Goal: Information Seeking & Learning: Learn about a topic

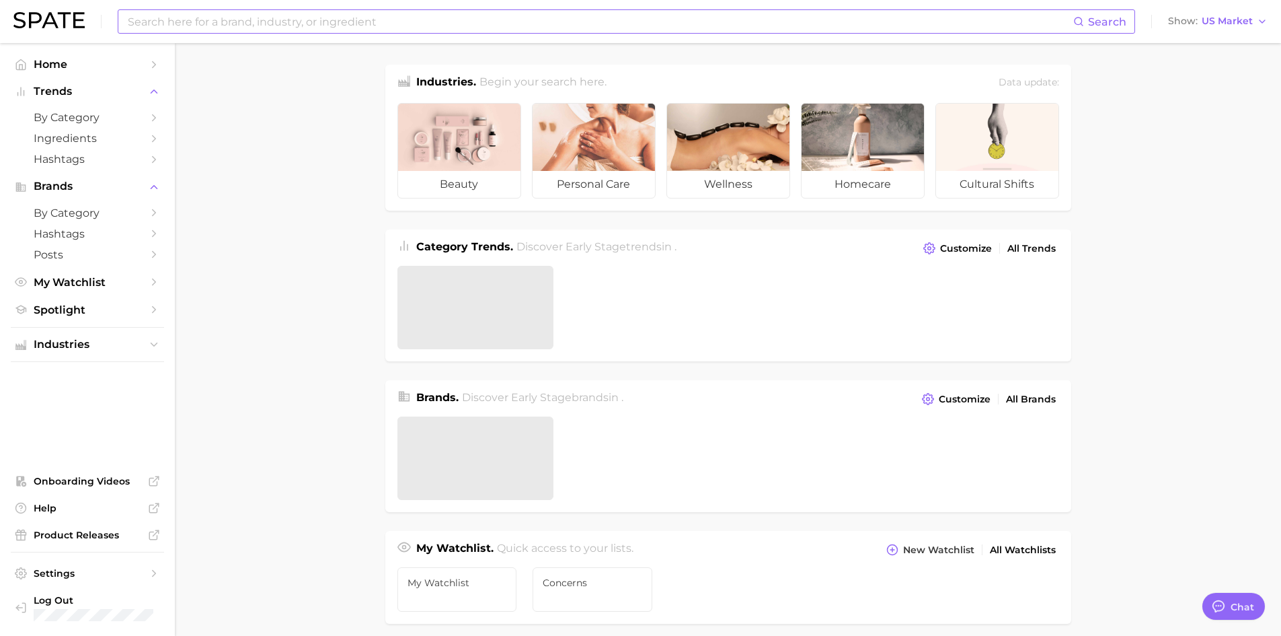
click at [277, 24] on input at bounding box center [599, 21] width 947 height 23
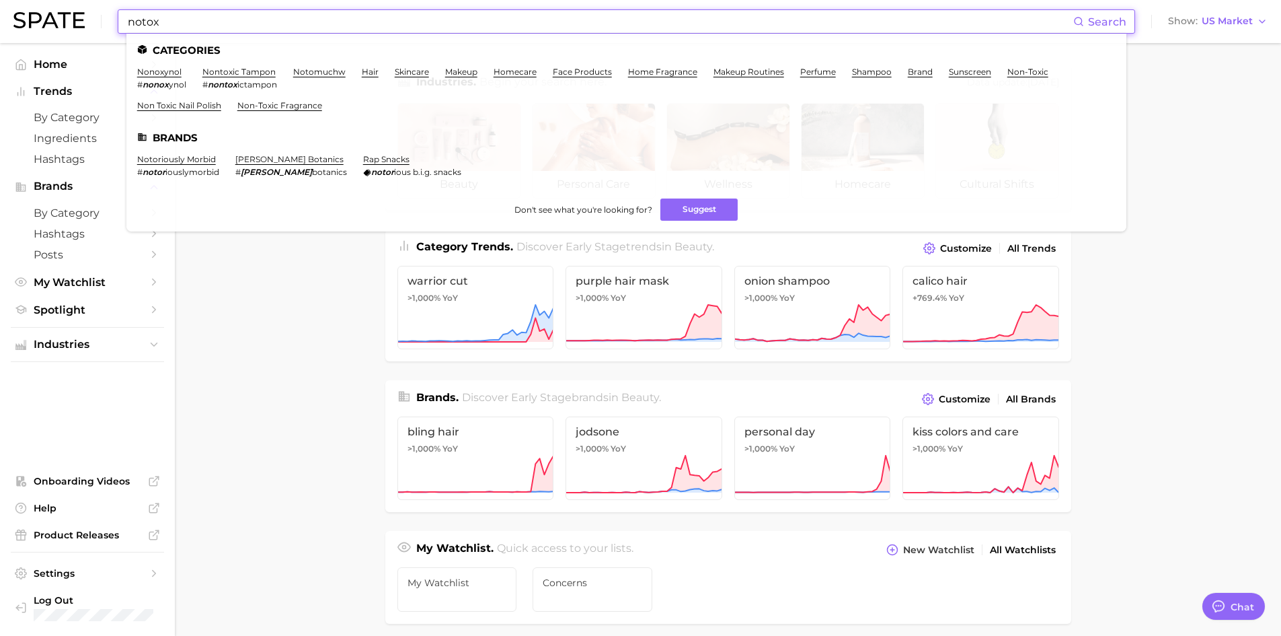
click at [128, 23] on input "notox" at bounding box center [599, 21] width 947 height 23
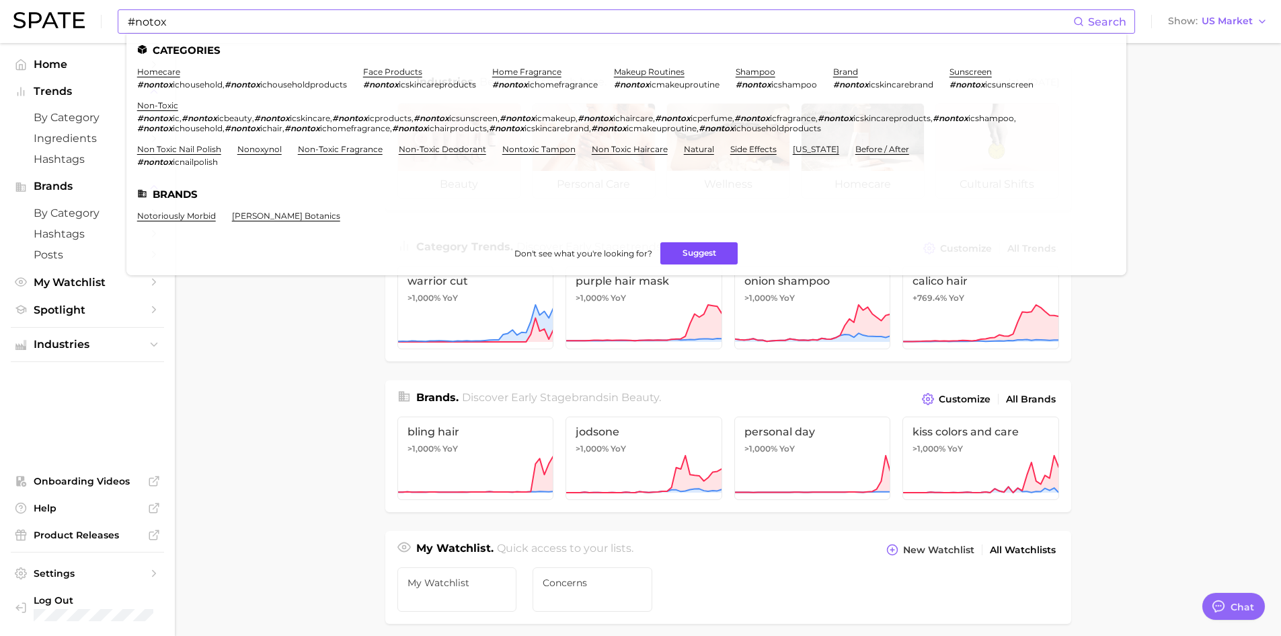
click at [683, 252] on button "Suggest" at bounding box center [698, 253] width 77 height 22
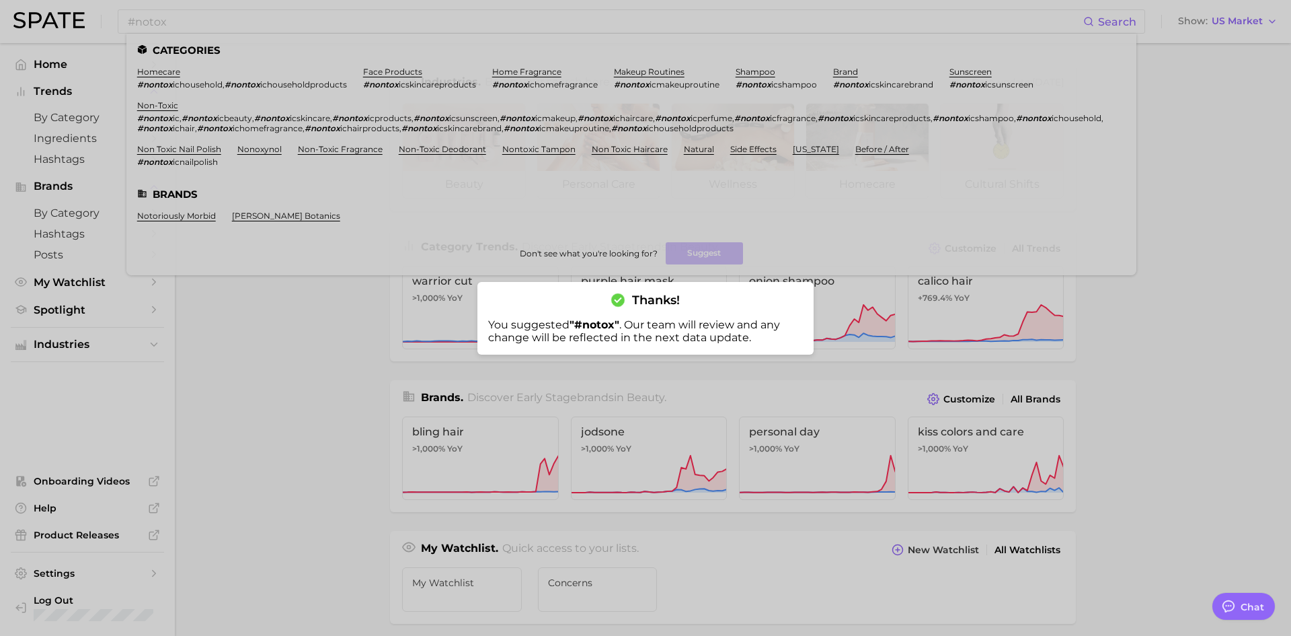
click at [299, 316] on div at bounding box center [645, 318] width 1291 height 636
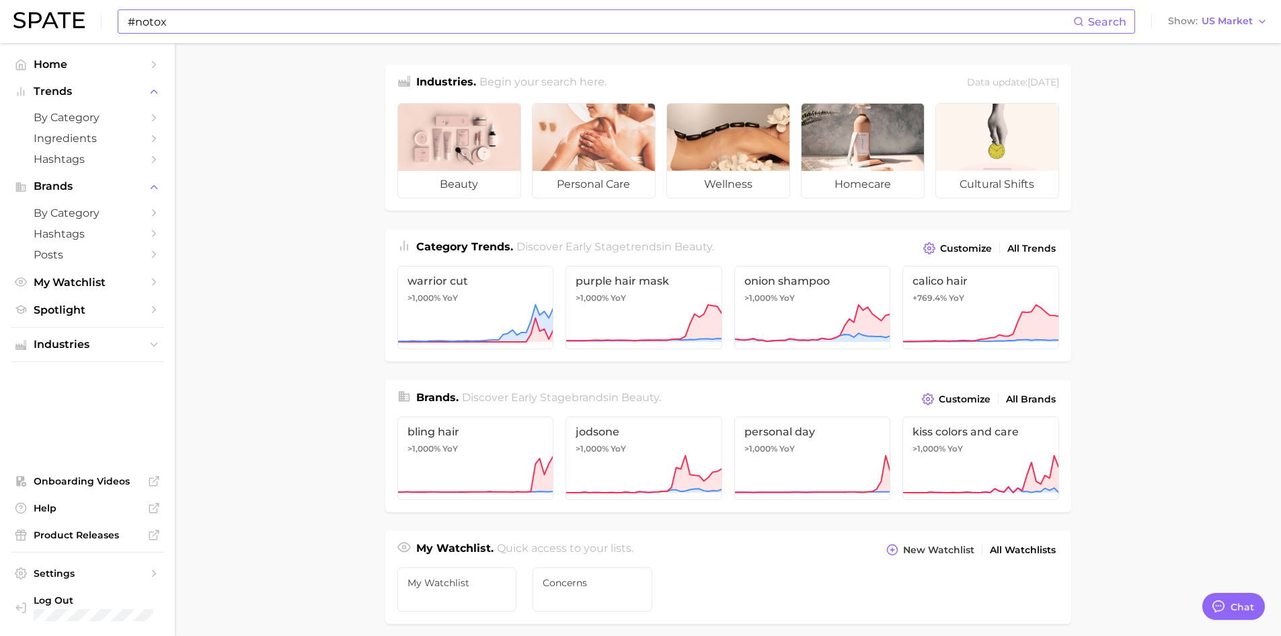
click at [194, 20] on input "#notox" at bounding box center [599, 21] width 947 height 23
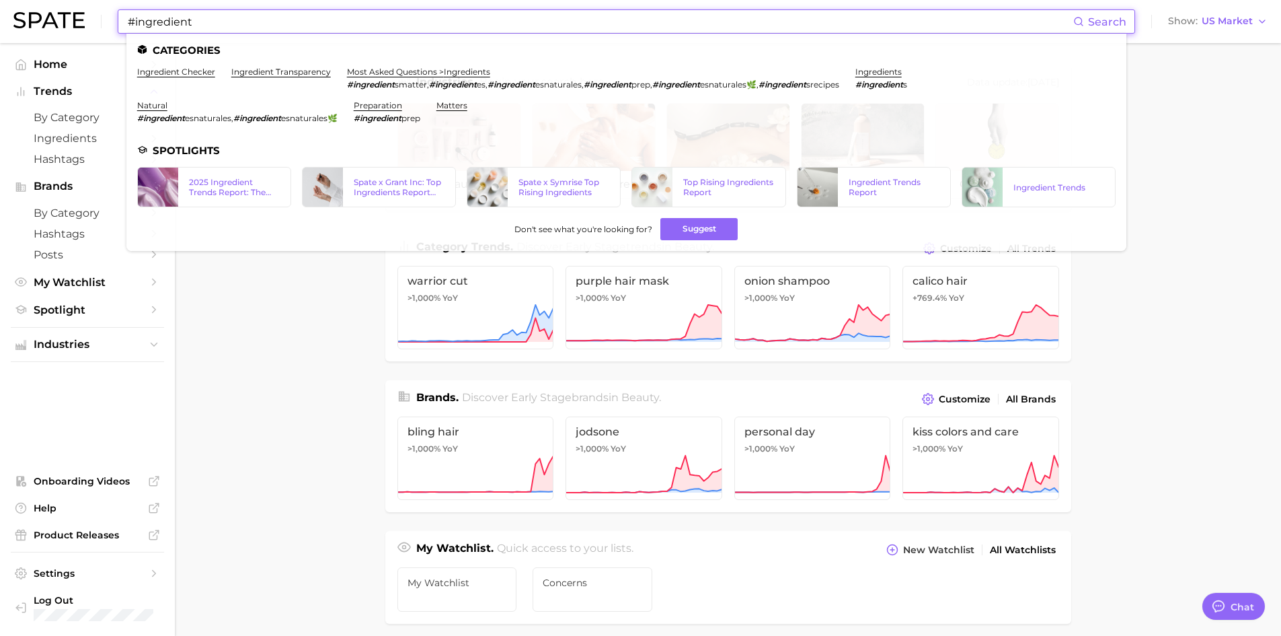
type input "#ingredient"
click at [900, 87] on em "#ingredient" at bounding box center [879, 84] width 48 height 10
click at [897, 72] on link "ingredients" at bounding box center [878, 72] width 46 height 10
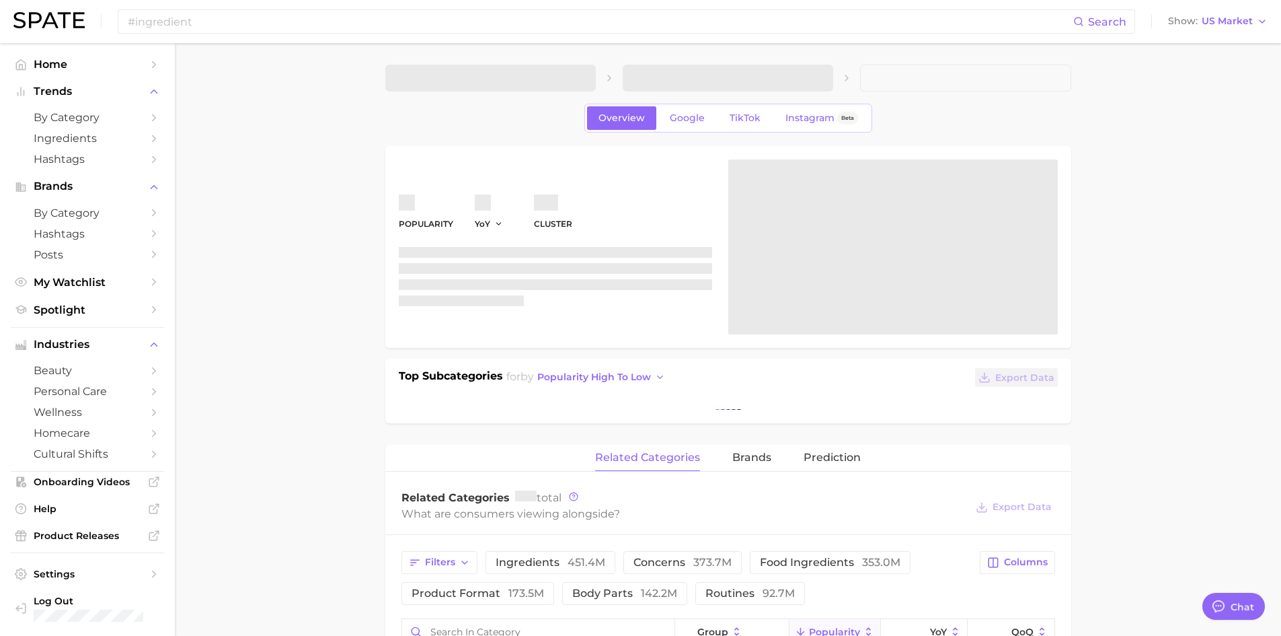
type textarea "x"
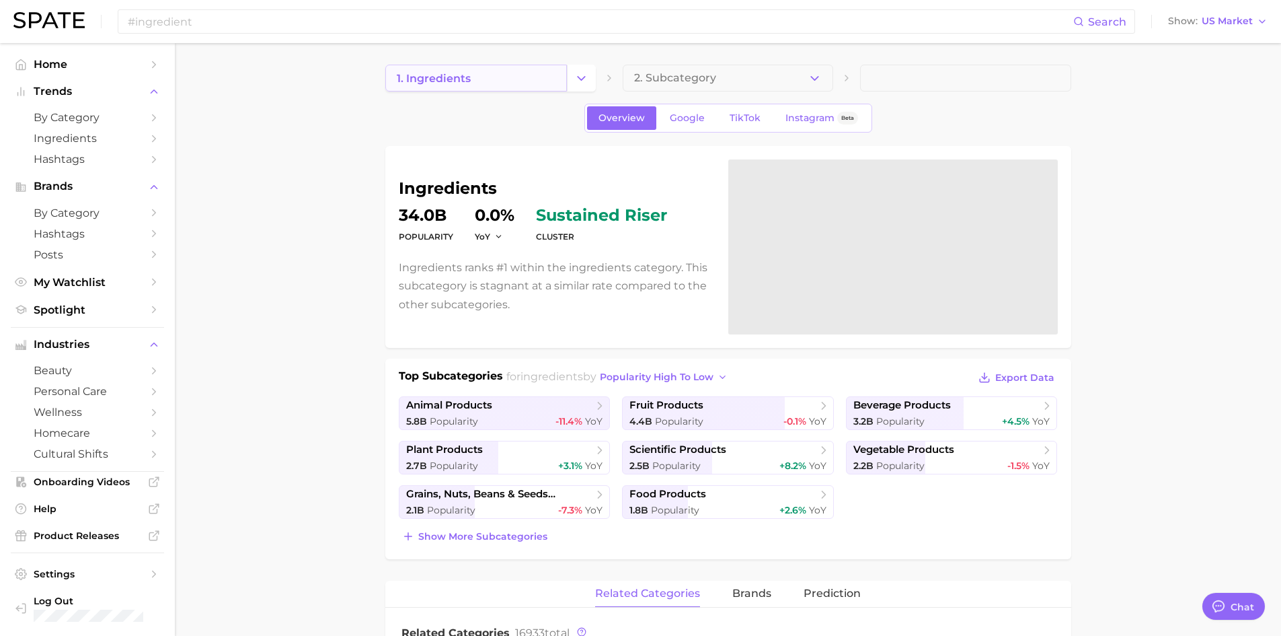
click at [546, 76] on link "1. ingredients" at bounding box center [476, 78] width 182 height 27
click at [578, 77] on polyline "Change Category" at bounding box center [581, 77] width 7 height 3
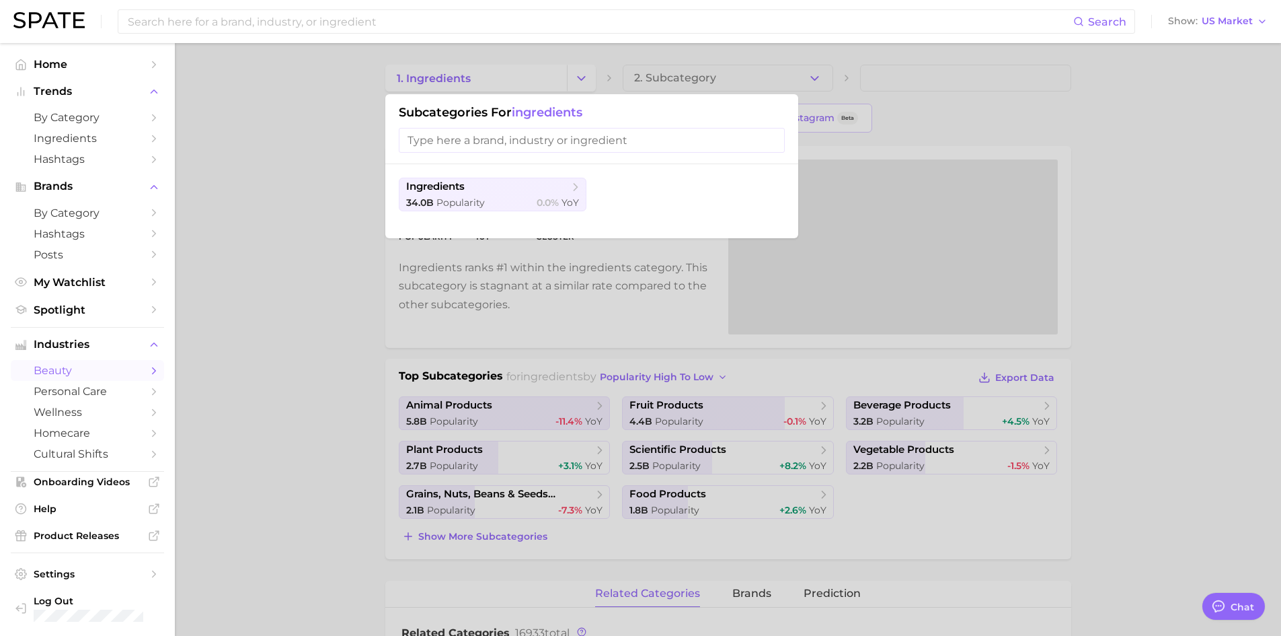
click at [87, 369] on span "beauty" at bounding box center [88, 370] width 108 height 13
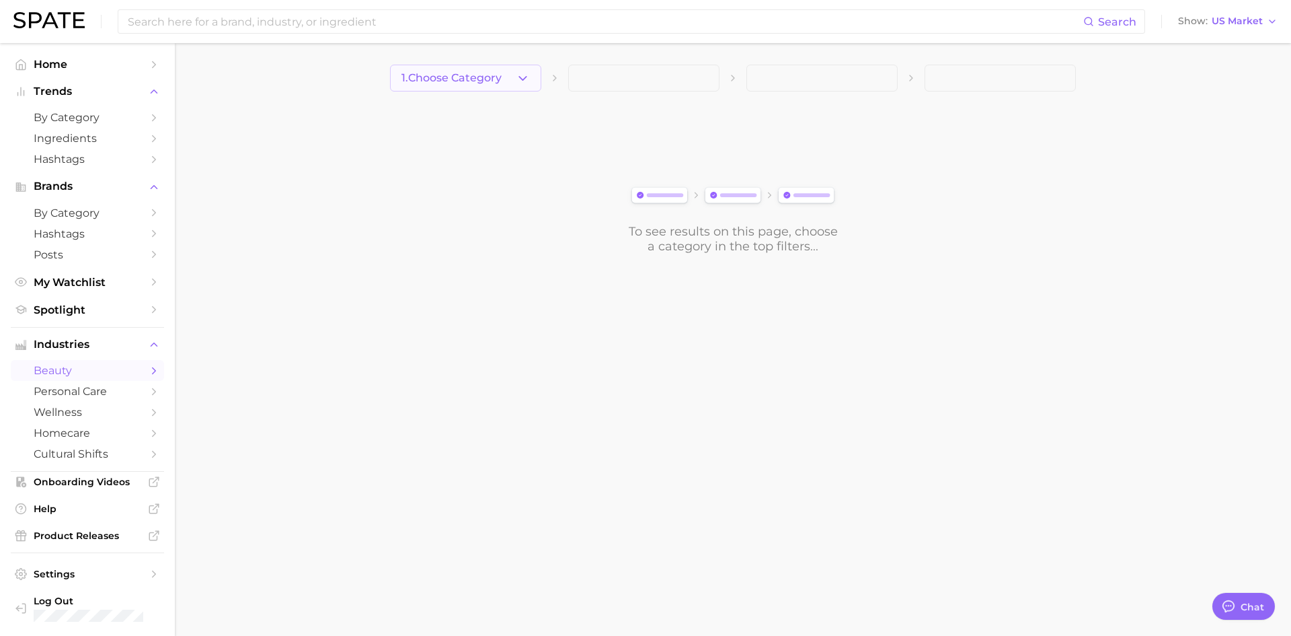
click at [525, 77] on polyline "button" at bounding box center [522, 77] width 7 height 3
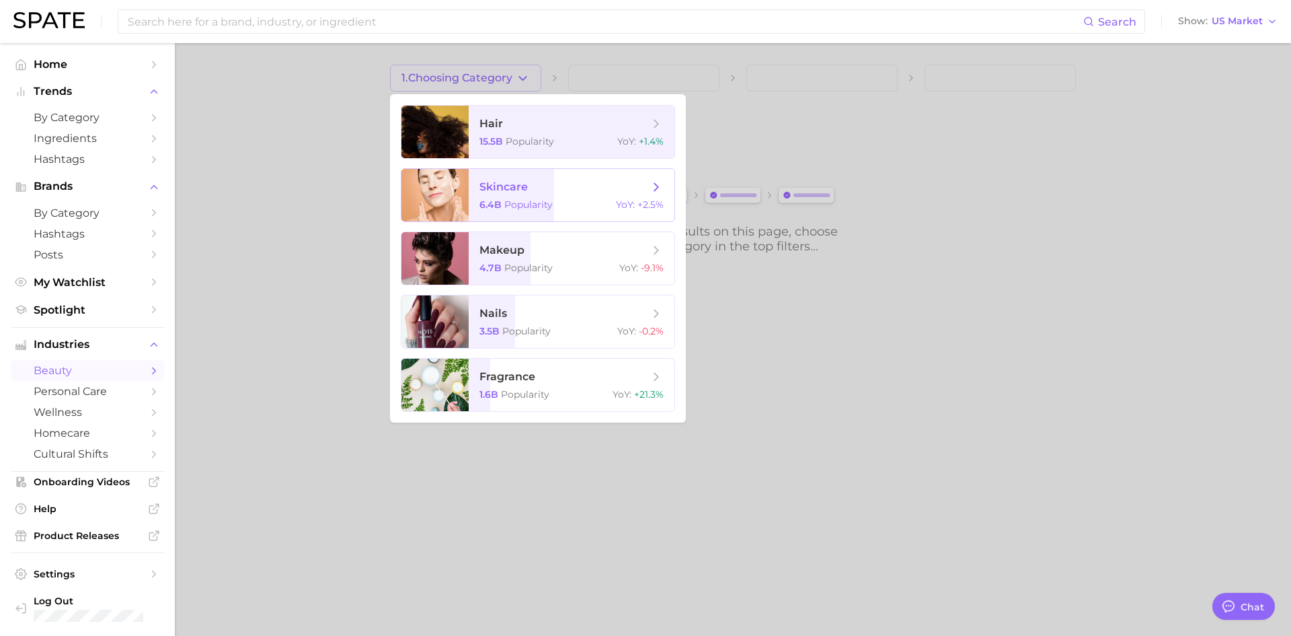
click at [560, 179] on span "skincare 6.4b Popularity YoY : +2.5%" at bounding box center [572, 195] width 206 height 52
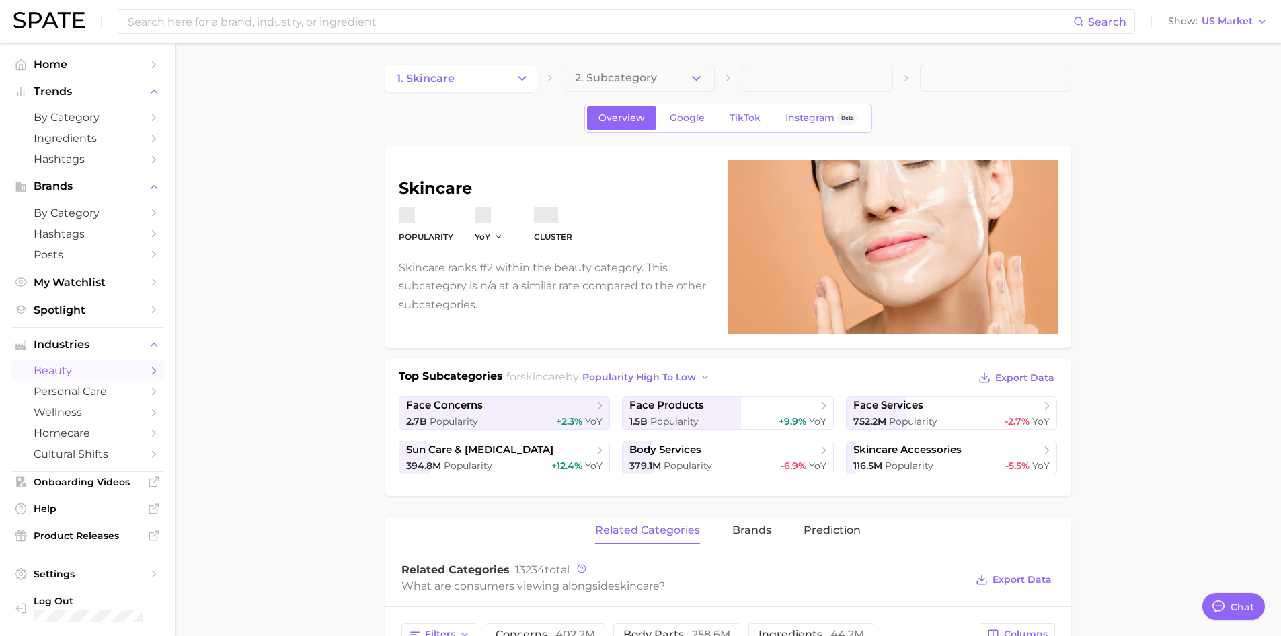
click at [623, 75] on span "2. Subcategory" at bounding box center [616, 78] width 82 height 12
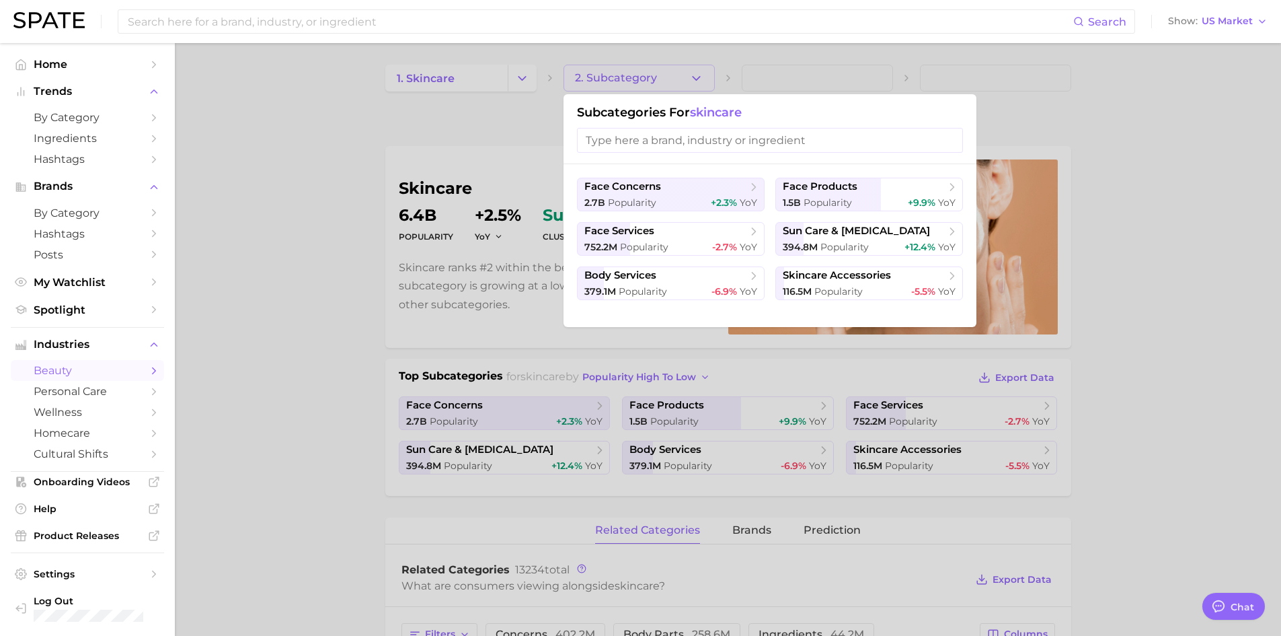
click at [663, 137] on input "search" at bounding box center [770, 140] width 386 height 25
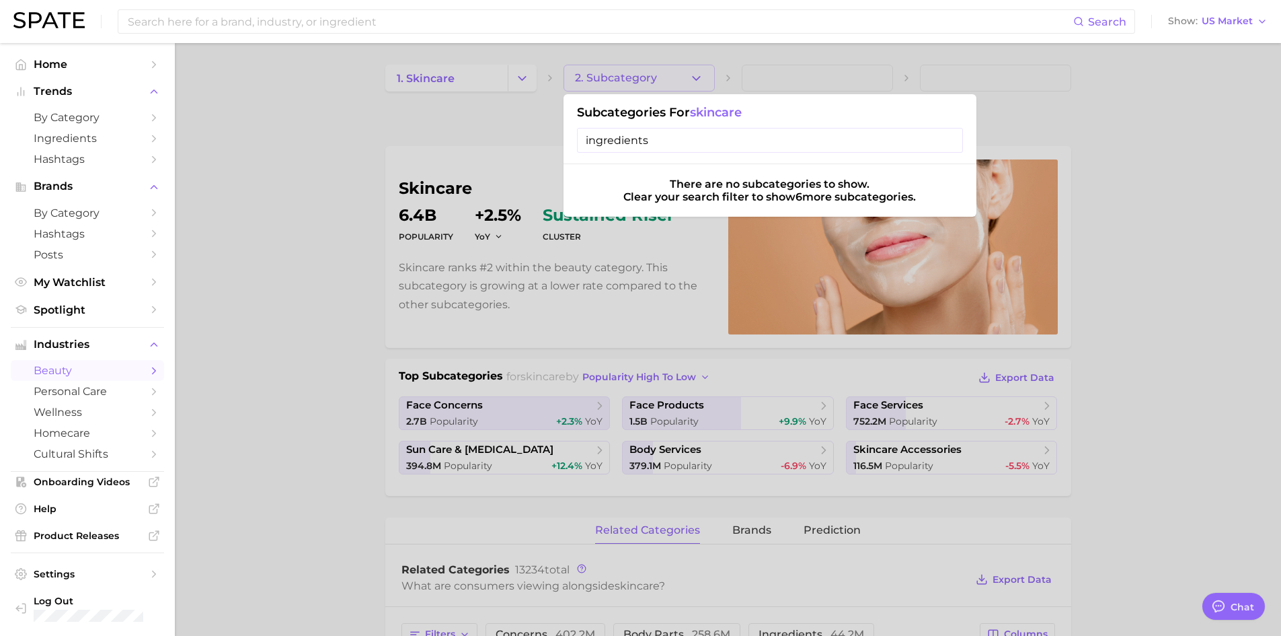
type input "ingredients"
click at [361, 239] on div at bounding box center [640, 318] width 1281 height 636
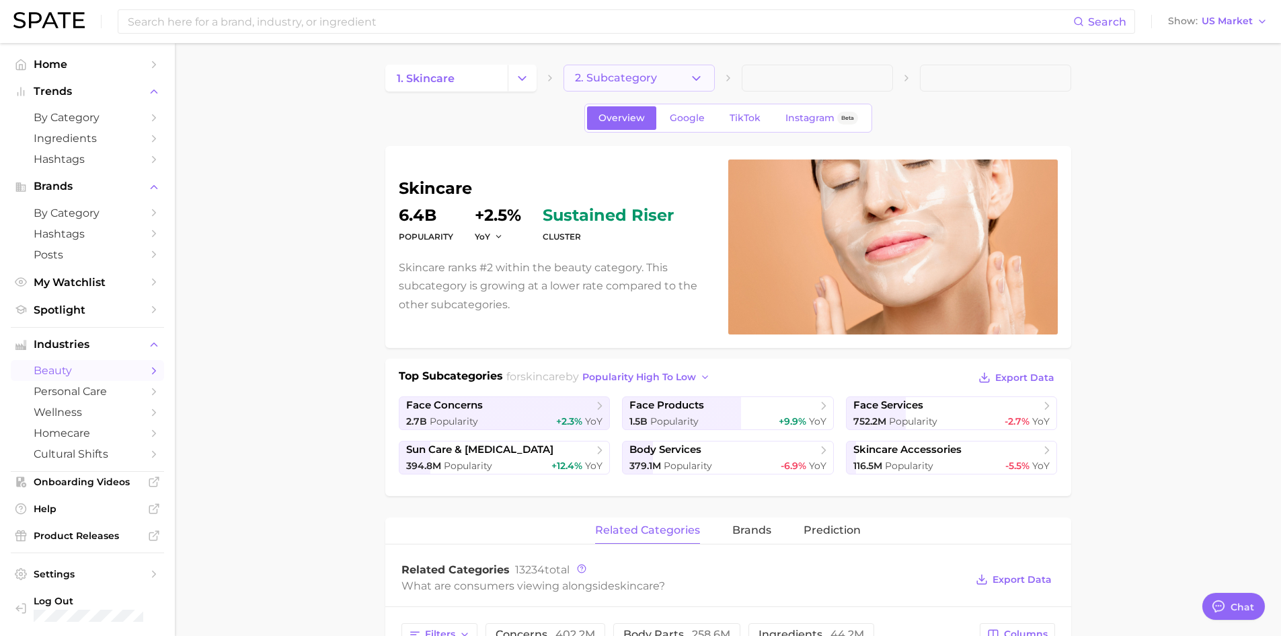
click at [696, 75] on icon "button" at bounding box center [696, 78] width 14 height 14
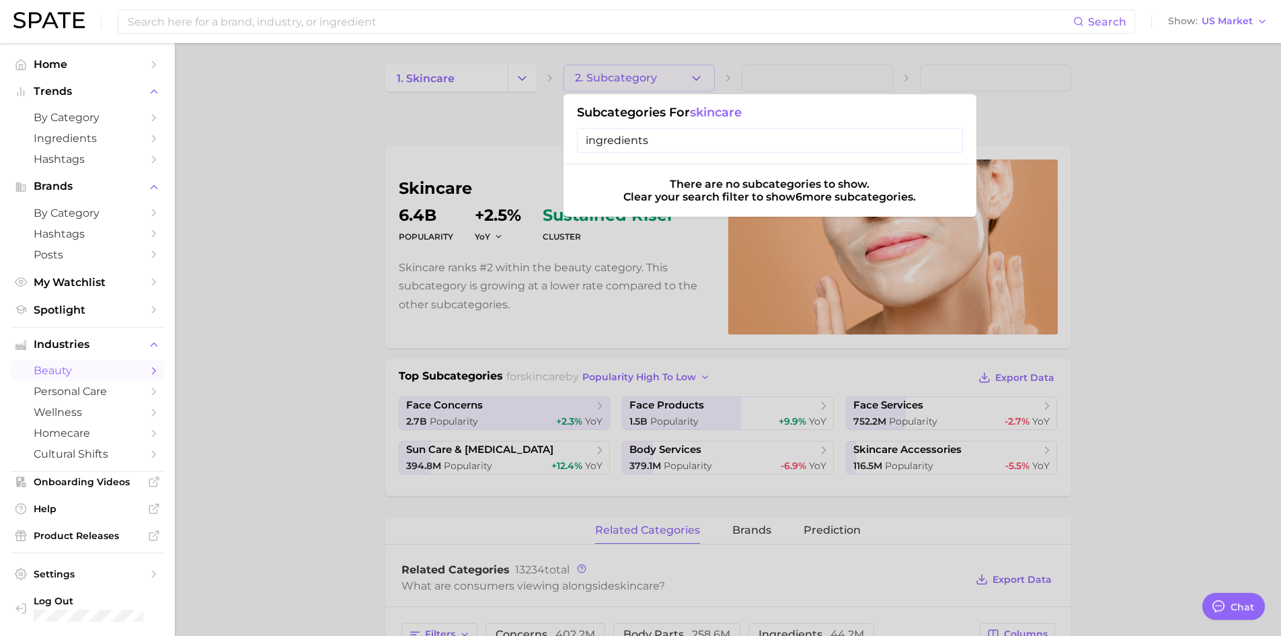
click at [505, 116] on div at bounding box center [640, 318] width 1281 height 636
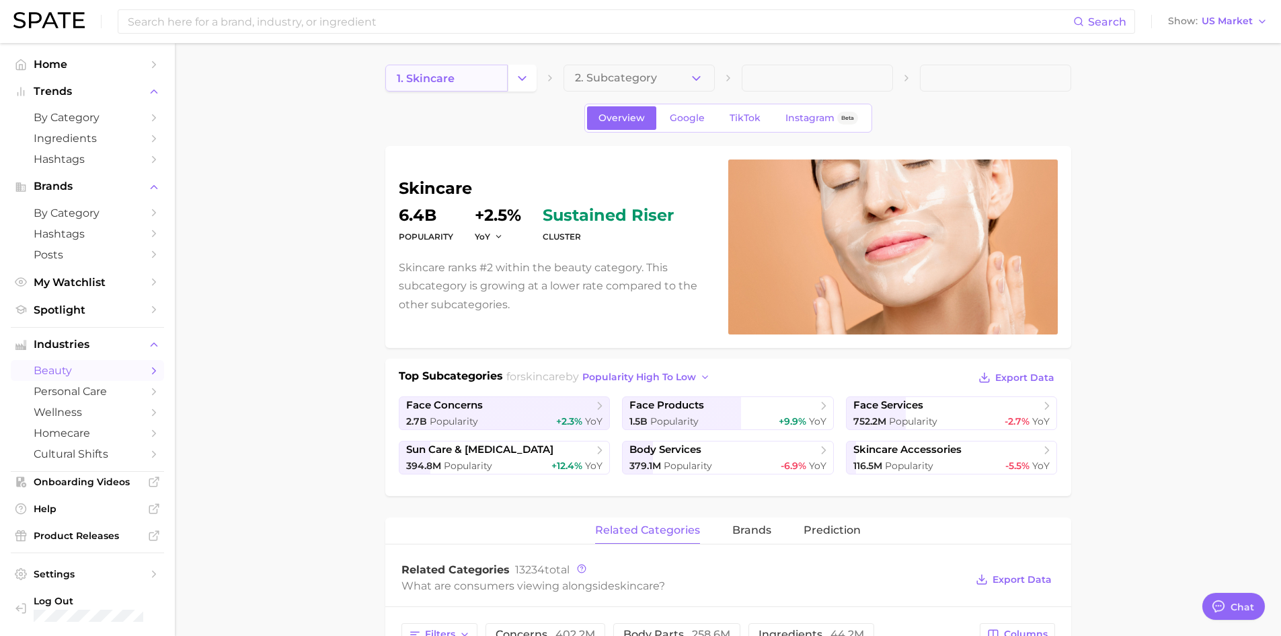
click at [495, 78] on link "1. skincare" at bounding box center [446, 78] width 122 height 27
click at [652, 78] on span "2. Subcategory" at bounding box center [616, 78] width 82 height 12
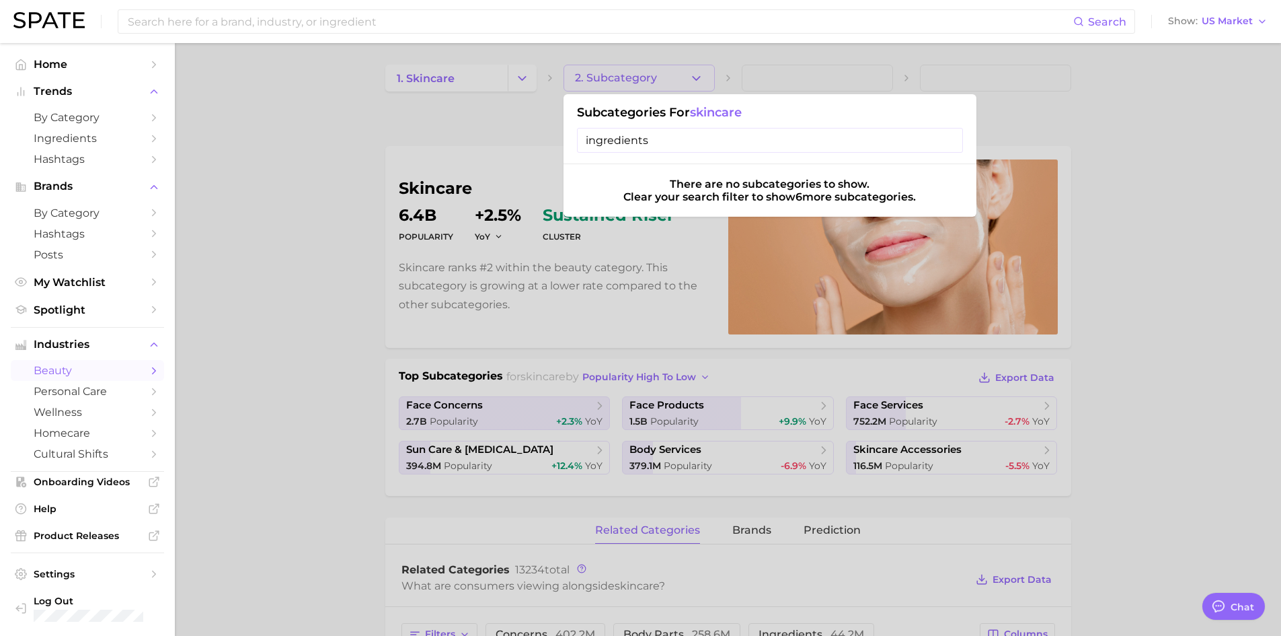
drag, startPoint x: 667, startPoint y: 139, endPoint x: 410, endPoint y: 135, distance: 256.9
click at [564, 91] on div "2. Subcategory Subcategories for skincare ingredients There are no subcategorie…" at bounding box center [639, 78] width 151 height 27
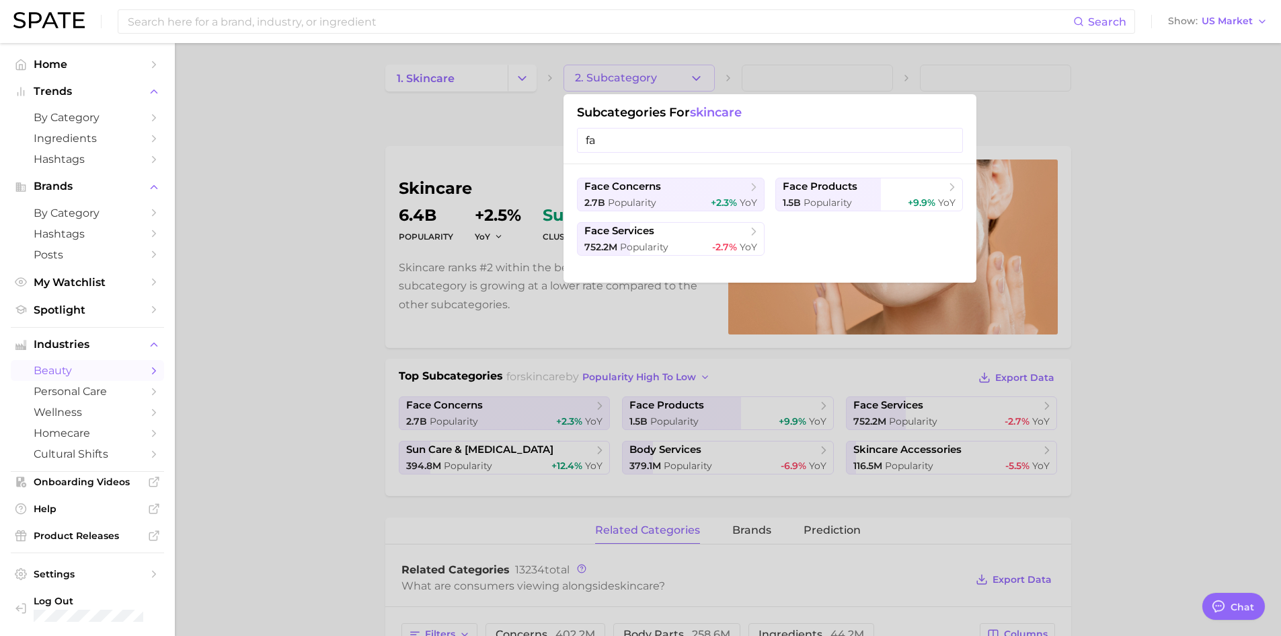
type input "f"
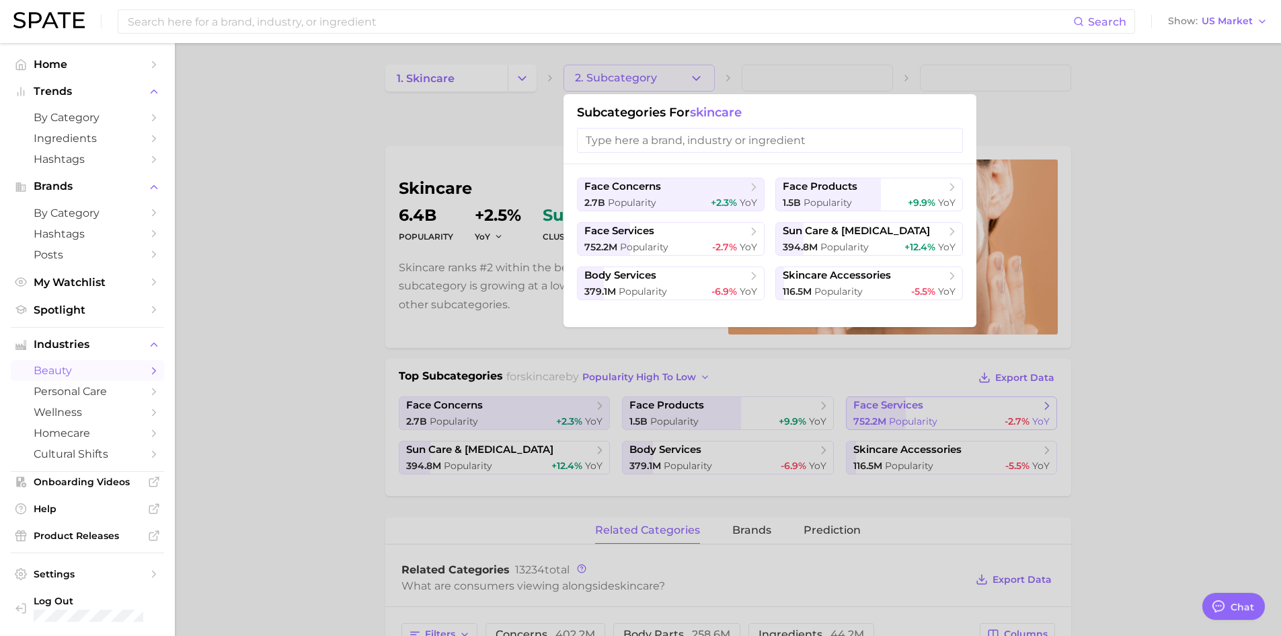
click at [960, 419] on div at bounding box center [640, 318] width 1281 height 636
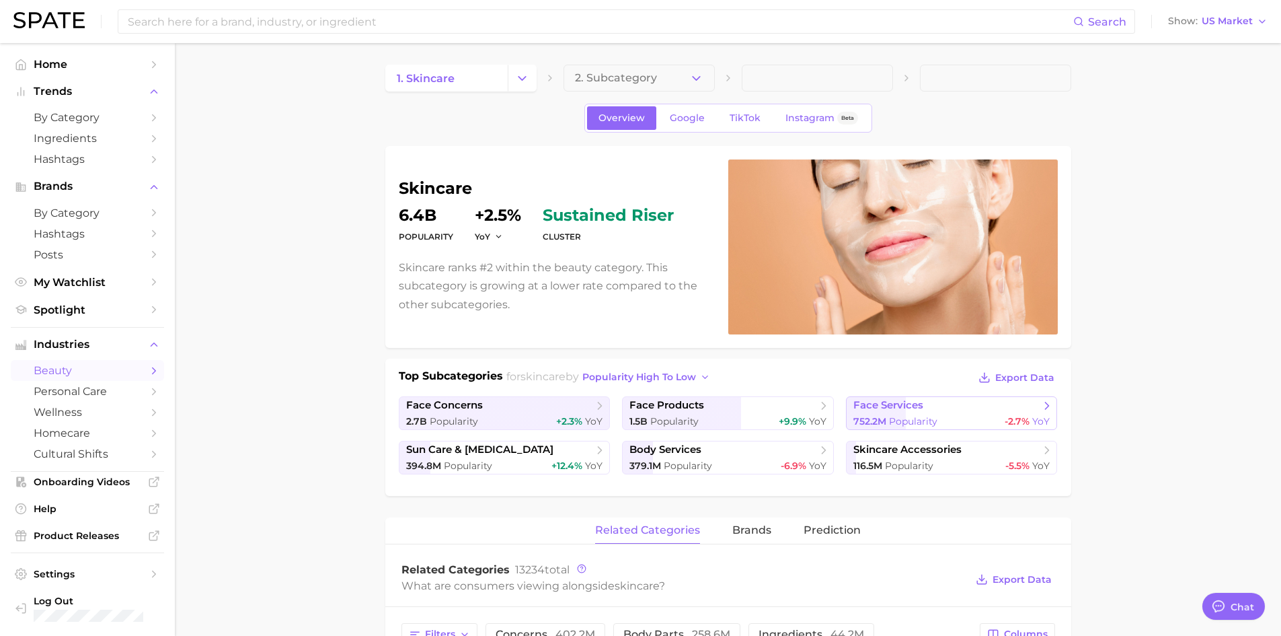
click at [983, 418] on div "752.2m Popularity -2.7% YoY" at bounding box center [951, 421] width 197 height 13
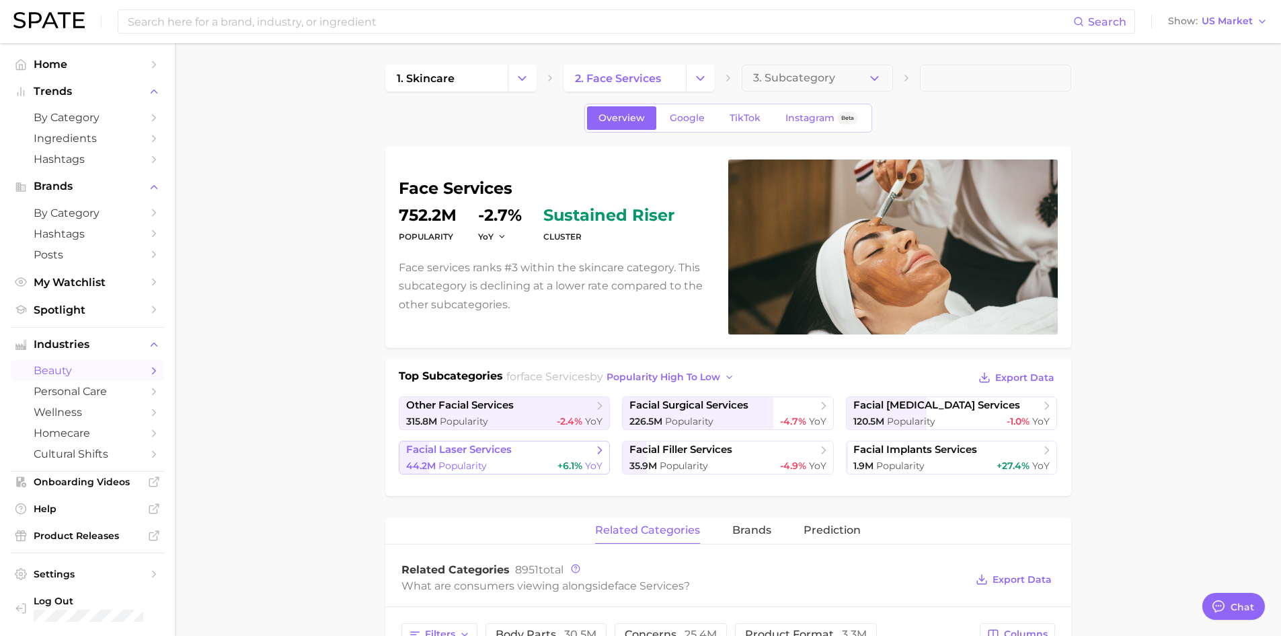
click at [553, 451] on span "facial laser services" at bounding box center [499, 449] width 187 height 13
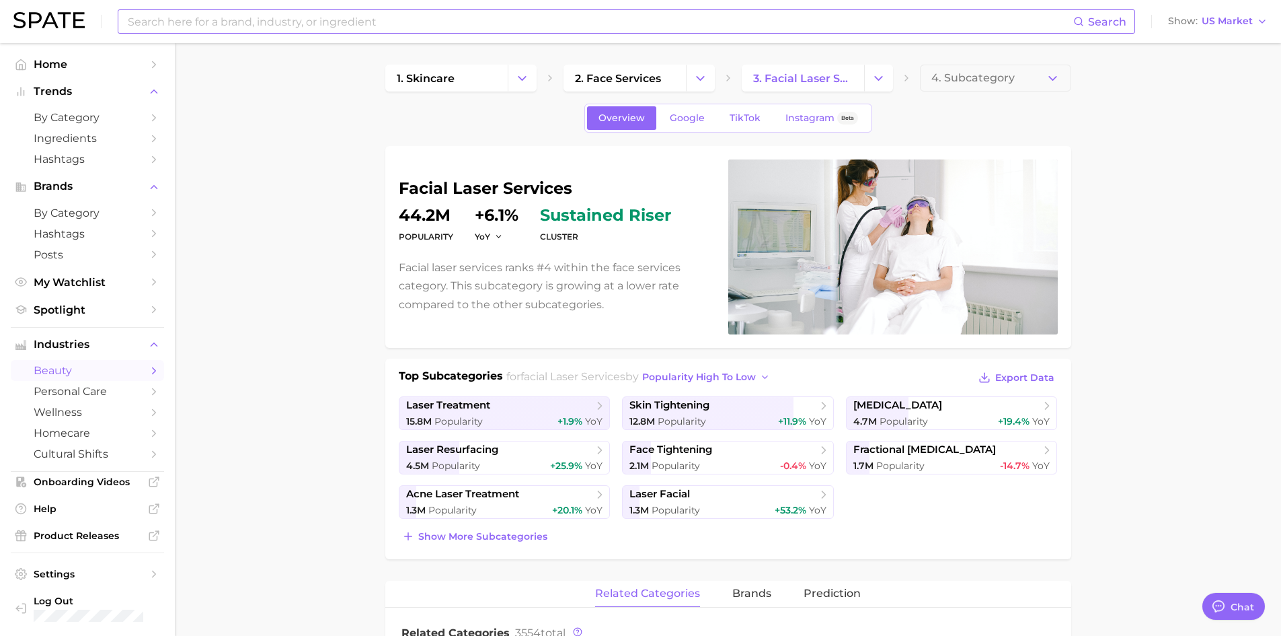
click at [287, 14] on input at bounding box center [599, 21] width 947 height 23
click at [71, 117] on span "by Category" at bounding box center [88, 117] width 108 height 13
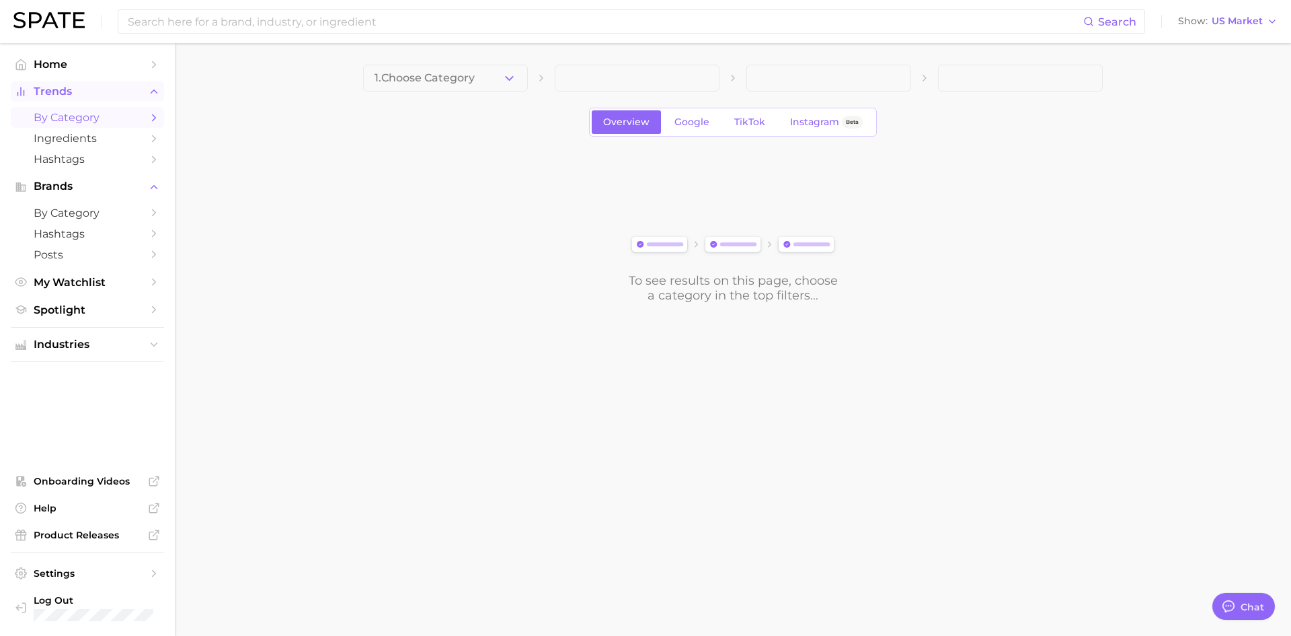
click at [94, 98] on span "Trends" at bounding box center [88, 91] width 108 height 12
click at [54, 32] on div "Search Show US Market" at bounding box center [645, 21] width 1264 height 43
click at [57, 24] on img at bounding box center [48, 20] width 71 height 16
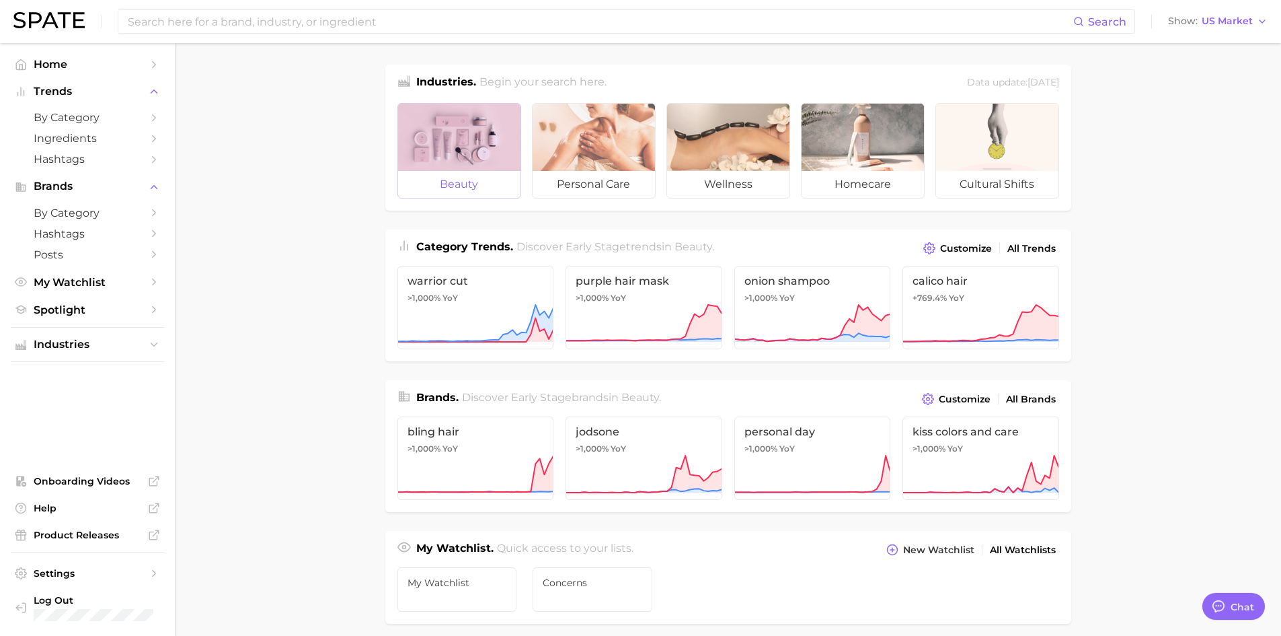
click at [476, 151] on div at bounding box center [459, 137] width 122 height 67
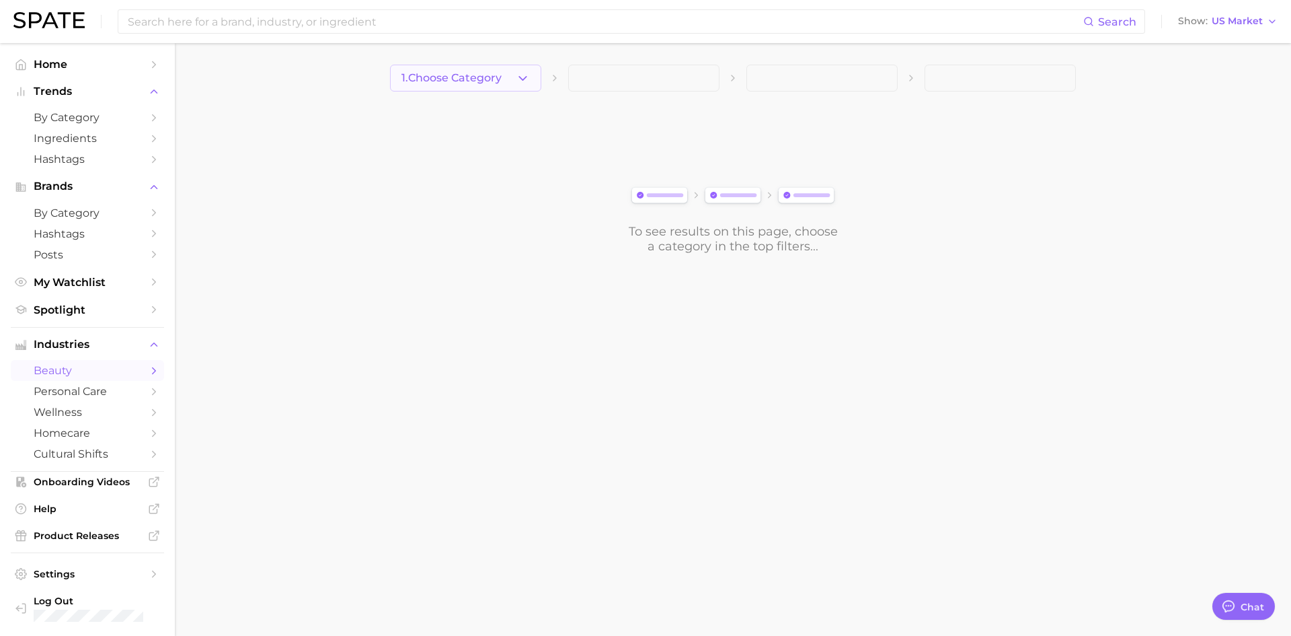
click at [492, 75] on span "1. Choose Category" at bounding box center [451, 78] width 100 height 12
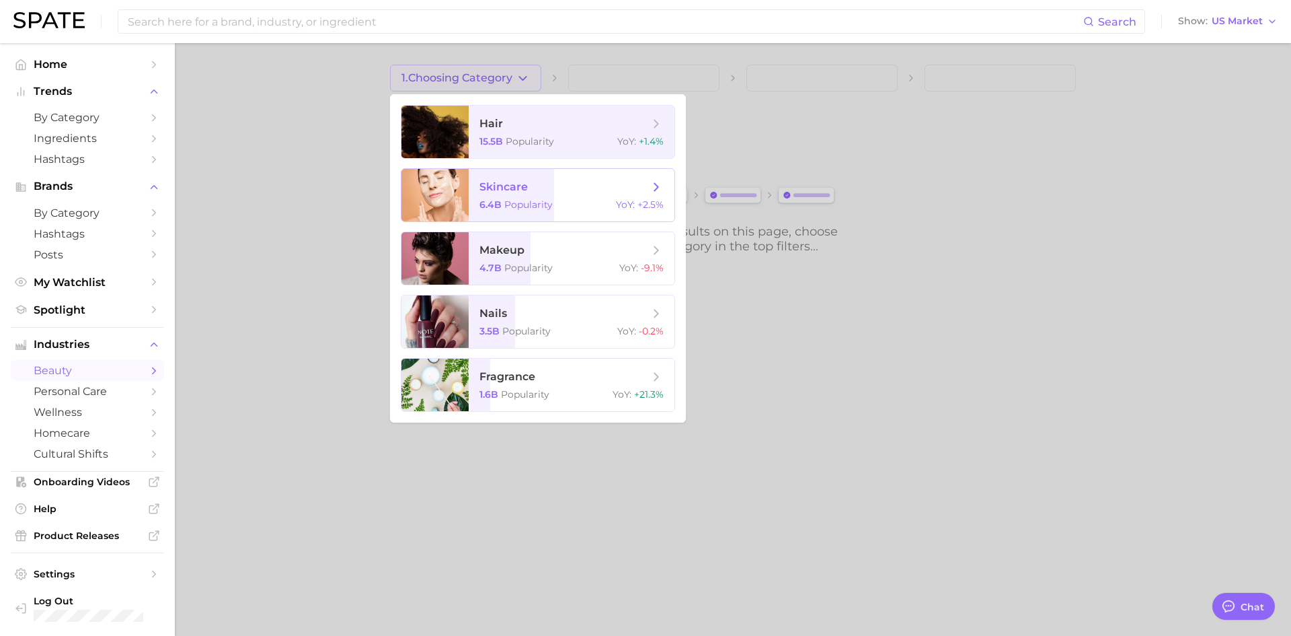
click at [527, 185] on span "skincare" at bounding box center [504, 186] width 48 height 13
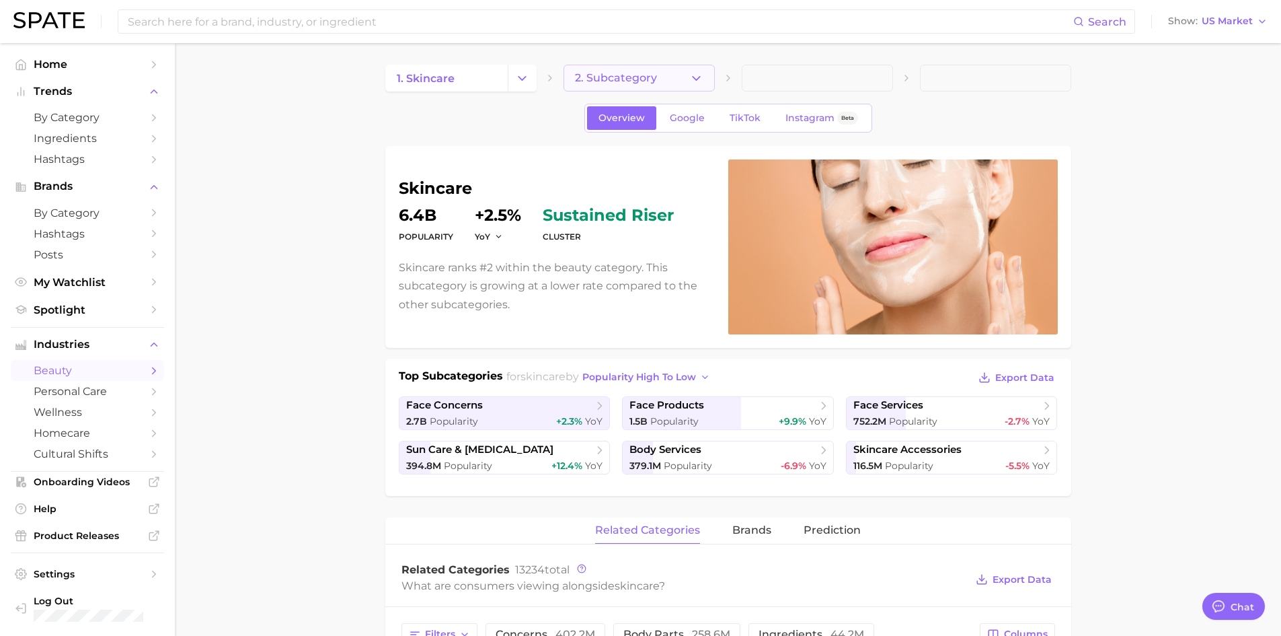
click at [647, 85] on button "2. Subcategory" at bounding box center [639, 78] width 151 height 27
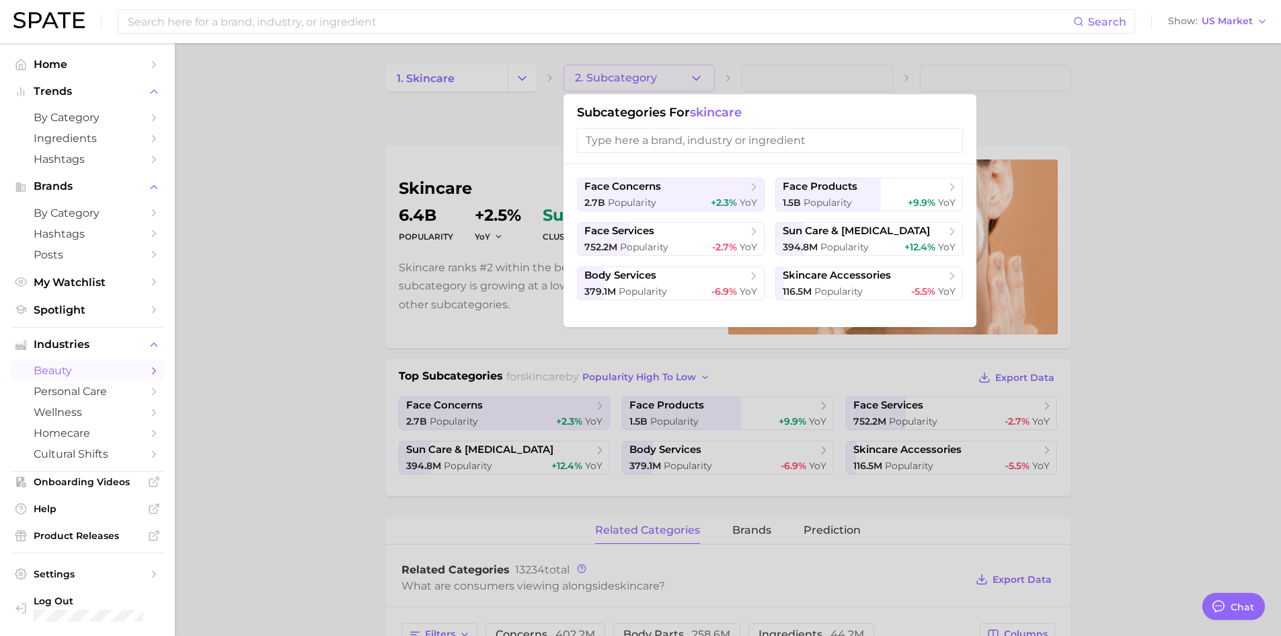
click at [664, 139] on input "search" at bounding box center [770, 140] width 386 height 25
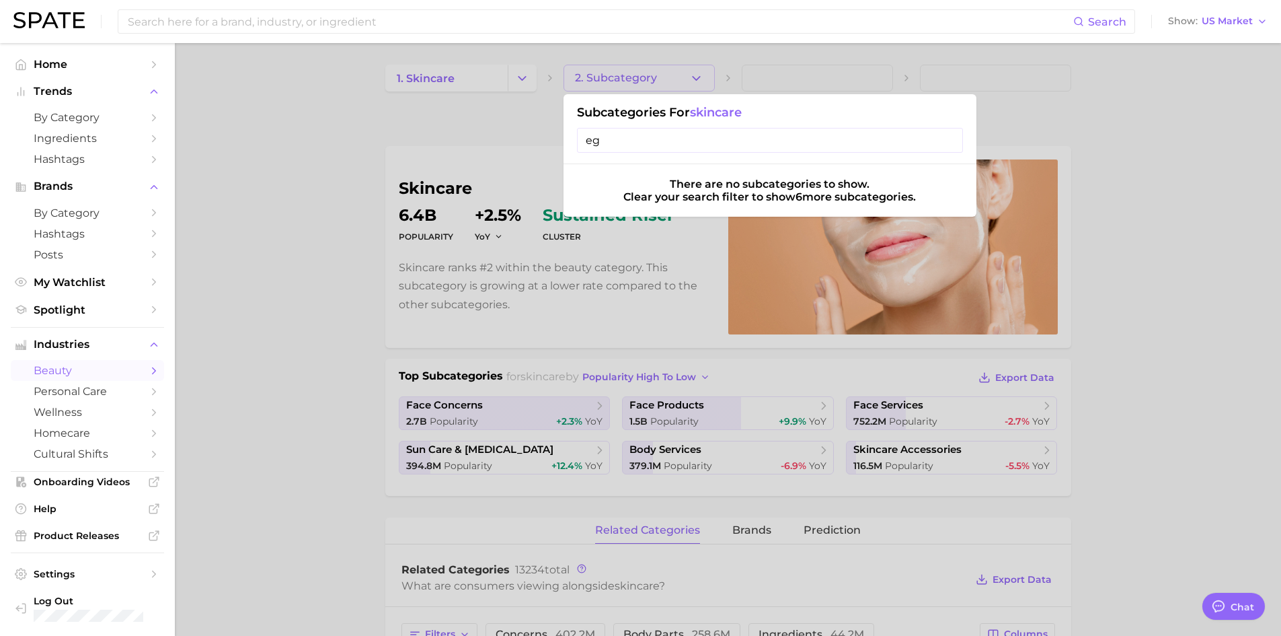
type input "e"
type input "s"
type input "e"
type input "ectoin"
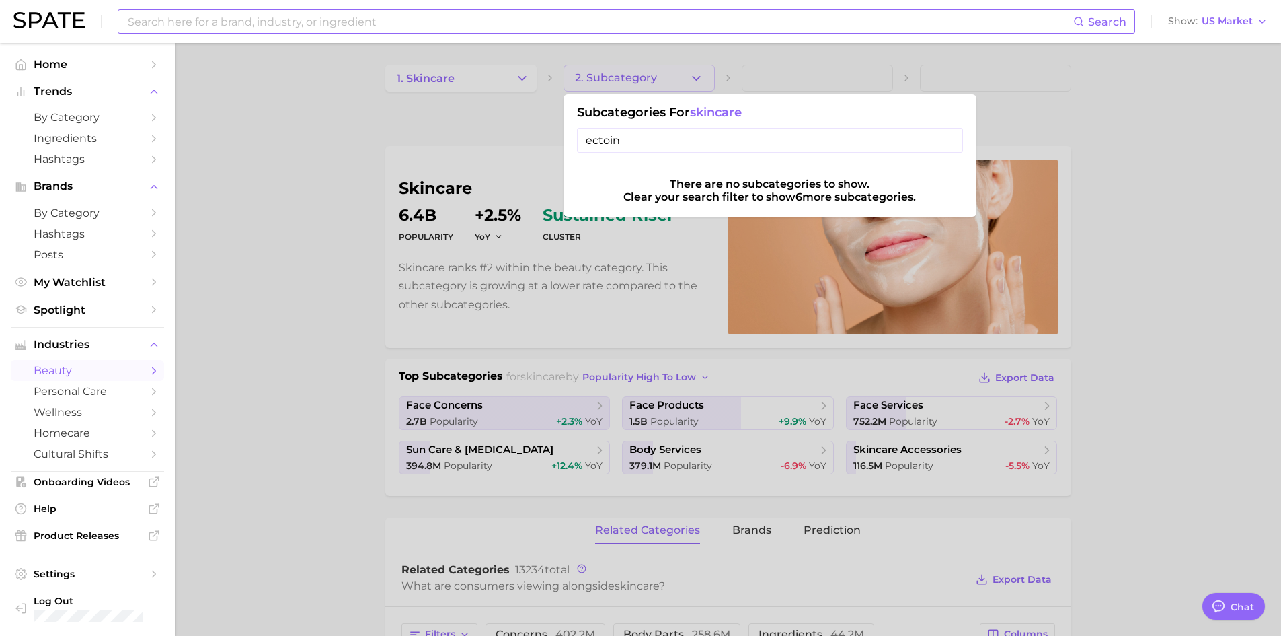
click at [362, 21] on input at bounding box center [599, 21] width 947 height 23
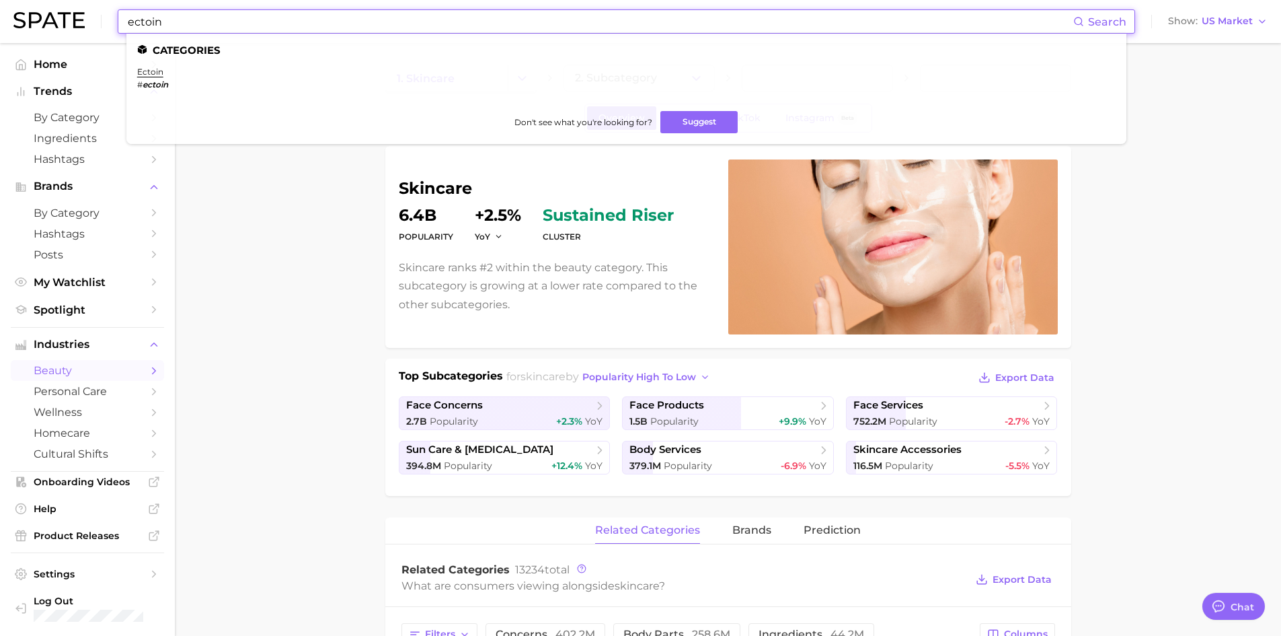
type input "ectoin"
click at [154, 84] on em "ectoin" at bounding box center [156, 84] width 26 height 10
click at [149, 69] on link "ectoin" at bounding box center [150, 72] width 26 height 10
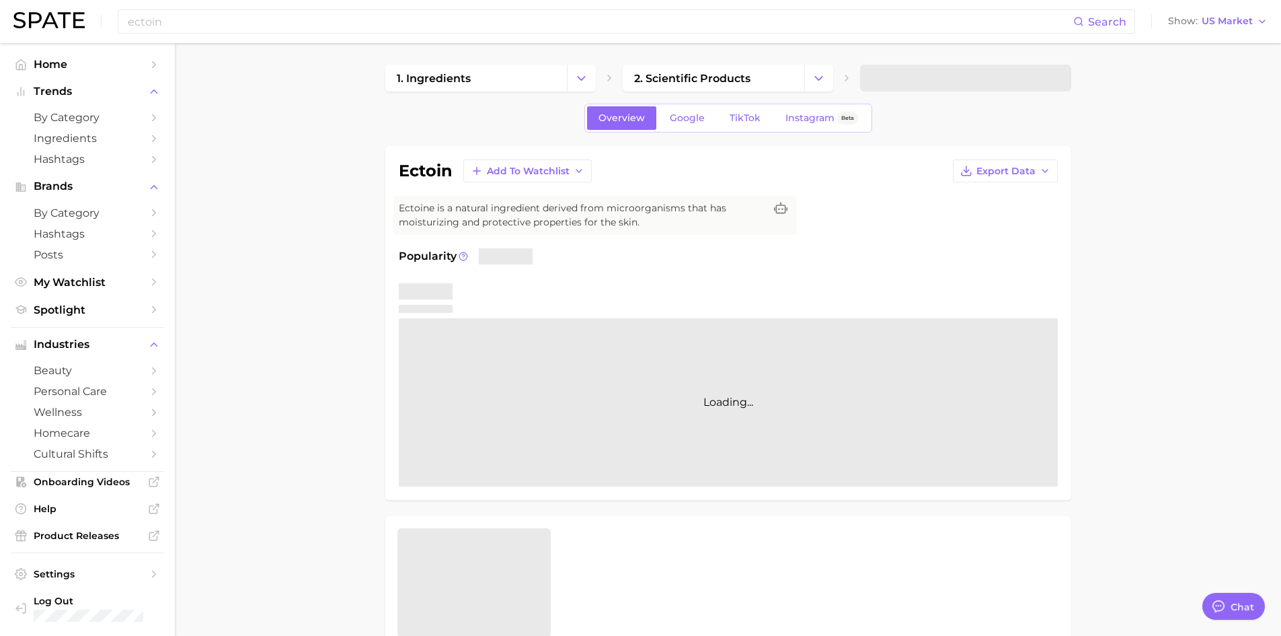
type textarea "x"
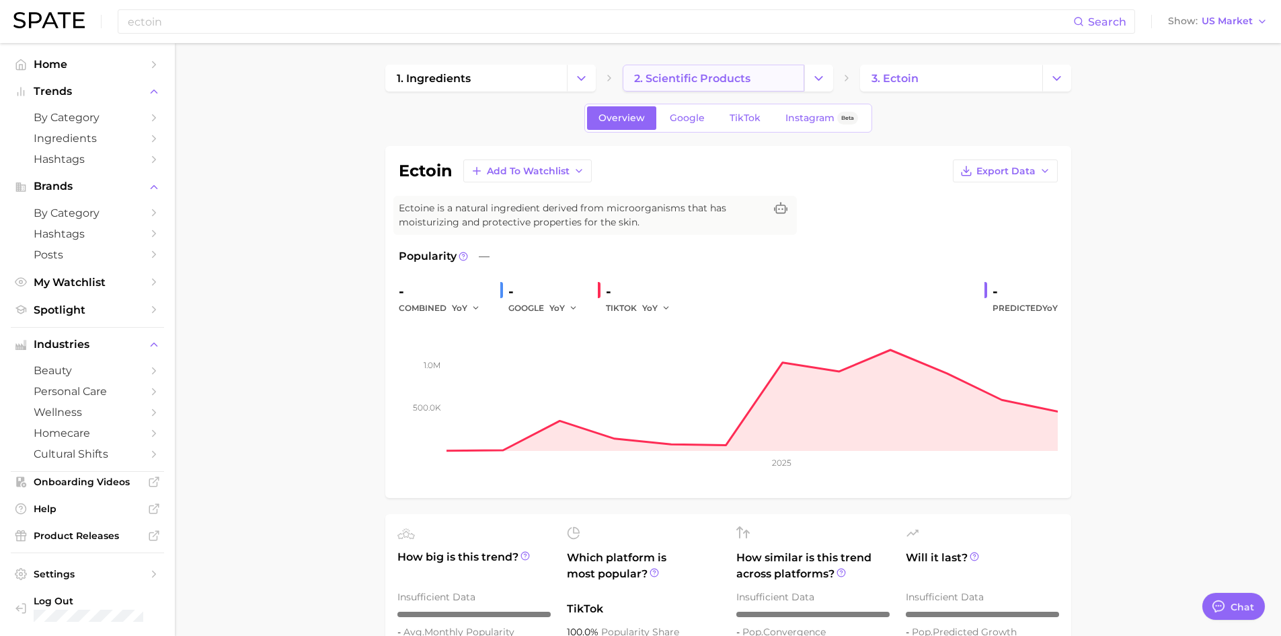
click at [693, 83] on span "2. scientific products" at bounding box center [692, 78] width 116 height 13
click at [1229, 22] on span "US Market" at bounding box center [1227, 20] width 51 height 7
click at [673, 115] on span "Google" at bounding box center [687, 117] width 35 height 11
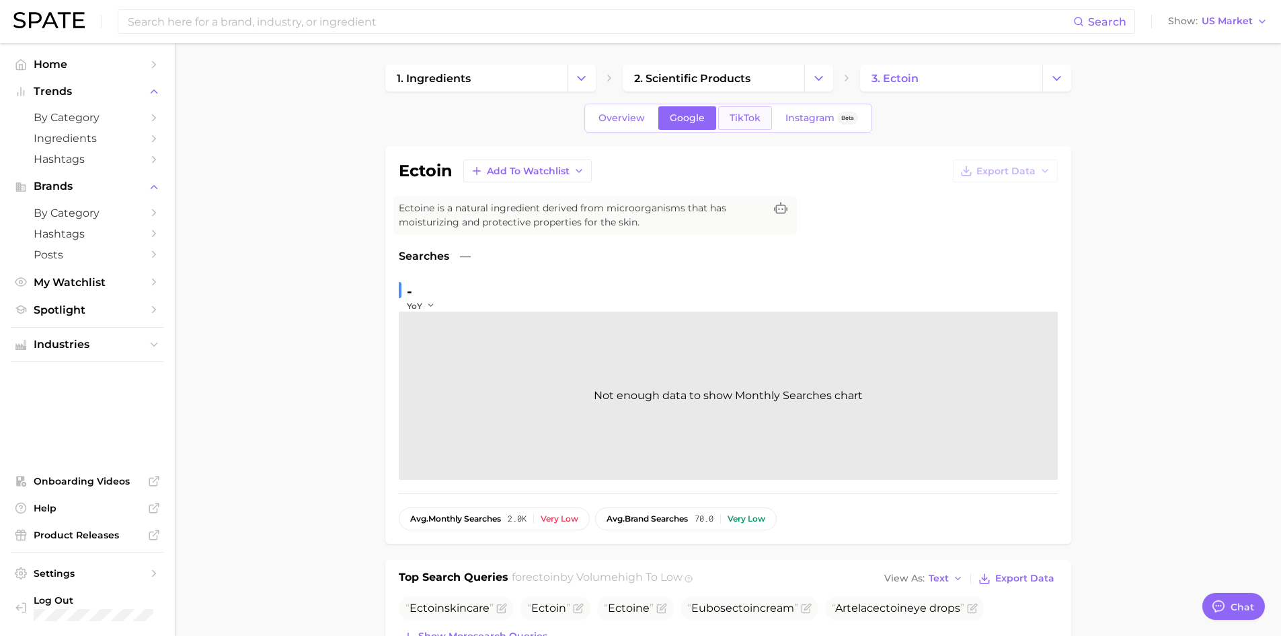
click at [725, 112] on link "TikTok" at bounding box center [745, 118] width 54 height 24
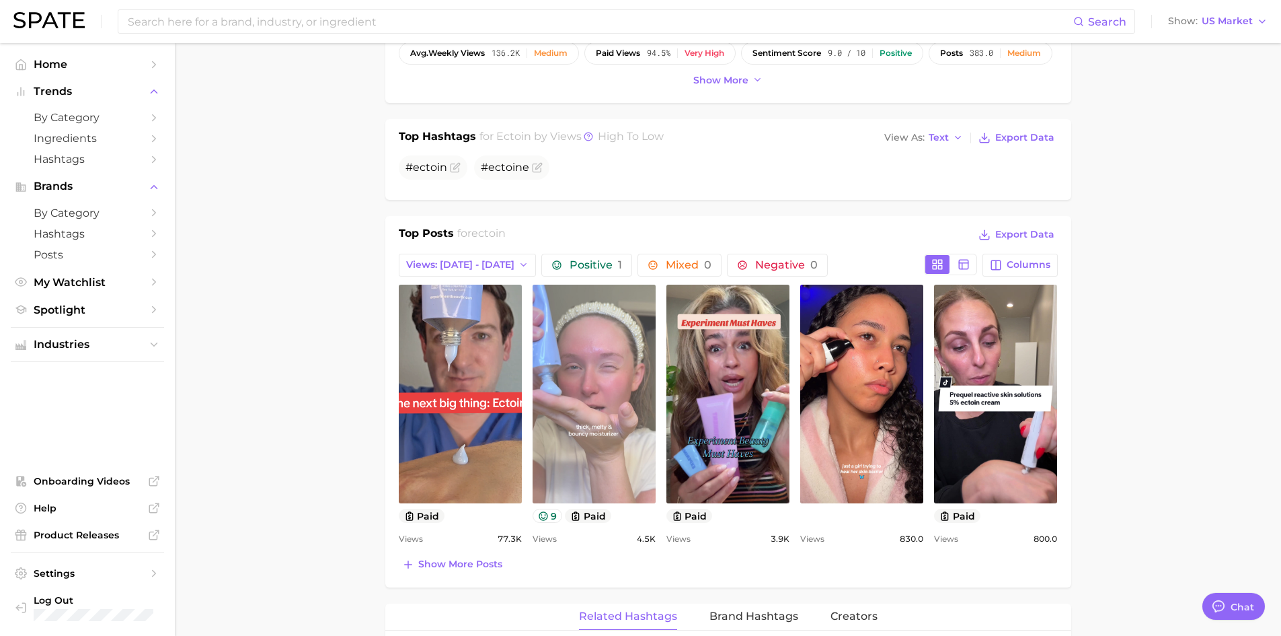
scroll to position [605, 0]
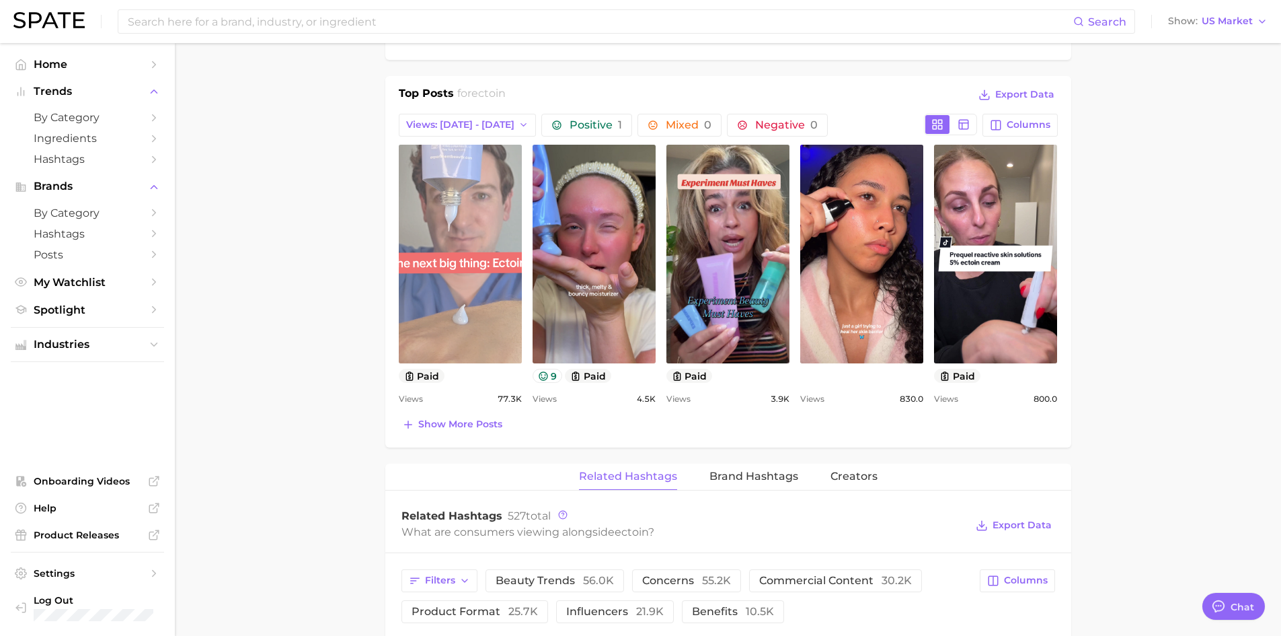
click at [438, 247] on link "view post on TikTok" at bounding box center [460, 254] width 123 height 219
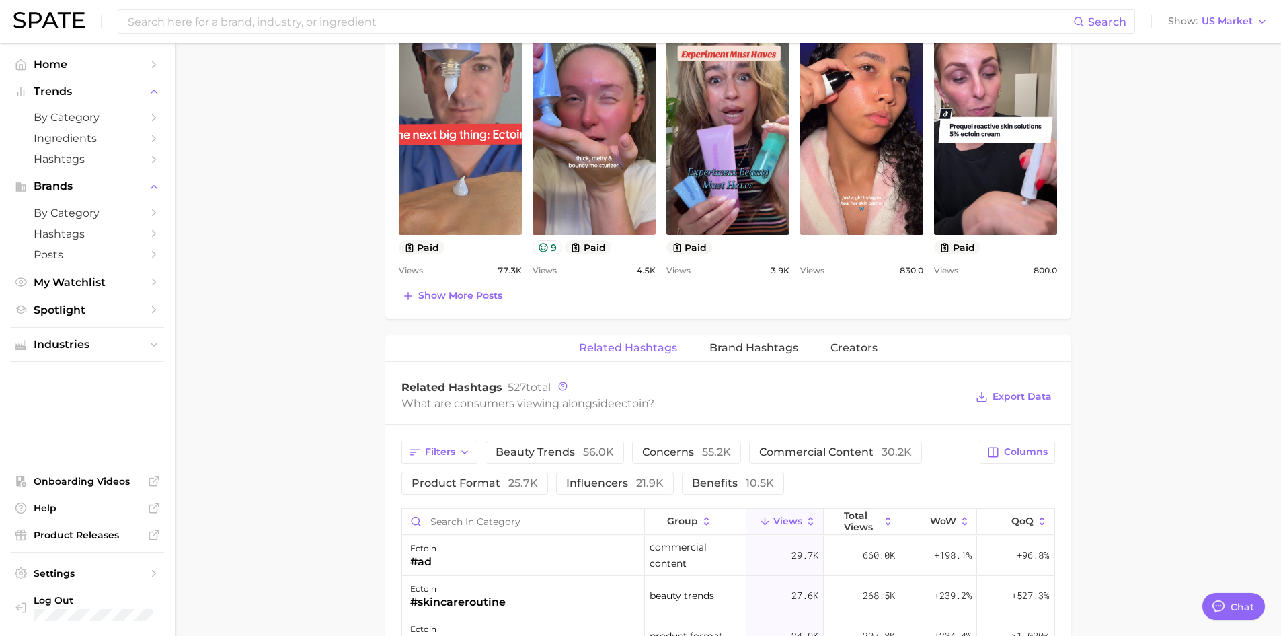
scroll to position [673, 0]
